Goal: Information Seeking & Learning: Learn about a topic

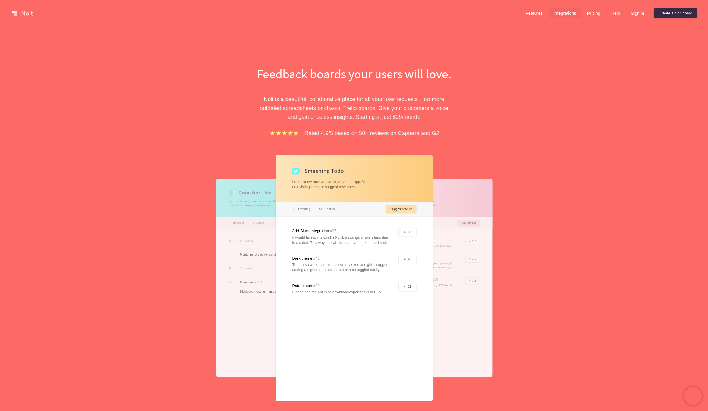
click at [554, 14] on link "Integrations" at bounding box center [565, 13] width 32 height 10
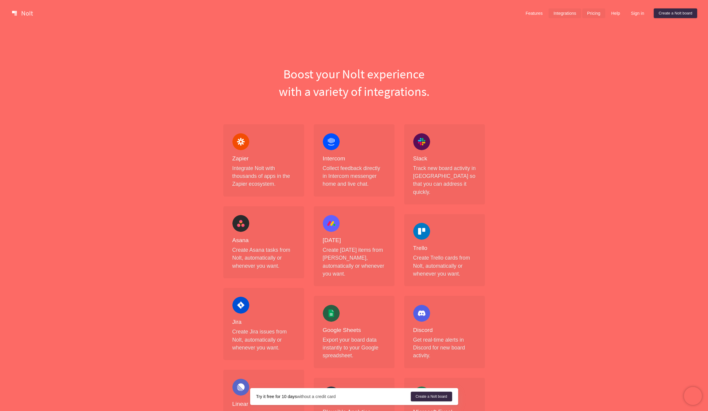
click at [597, 12] on link "Pricing" at bounding box center [593, 13] width 23 height 10
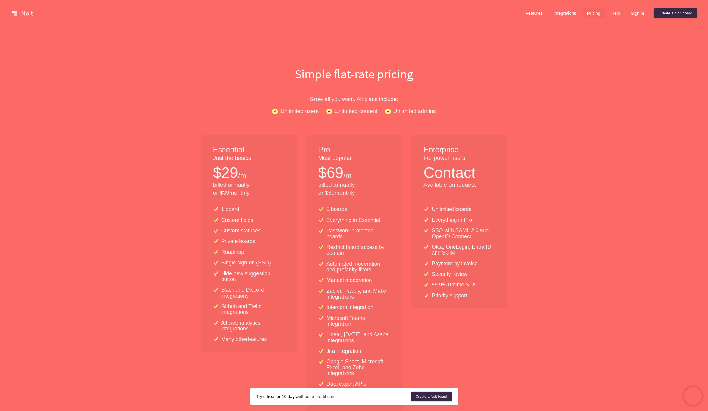
click at [230, 178] on p "$ 29" at bounding box center [225, 172] width 25 height 21
click at [541, 14] on link "Features" at bounding box center [534, 13] width 27 height 10
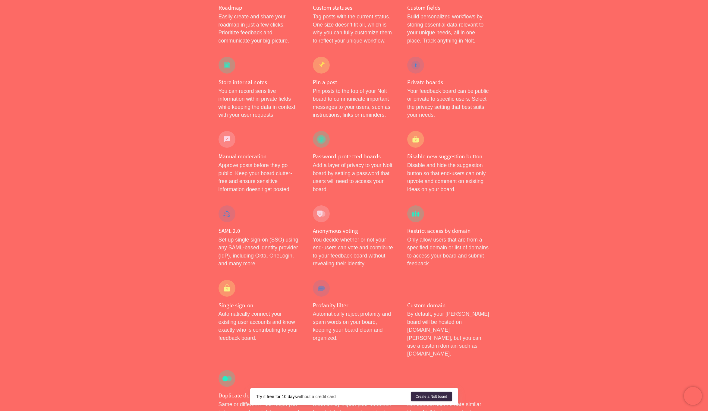
scroll to position [175, 0]
